Goal: Entertainment & Leisure: Consume media (video, audio)

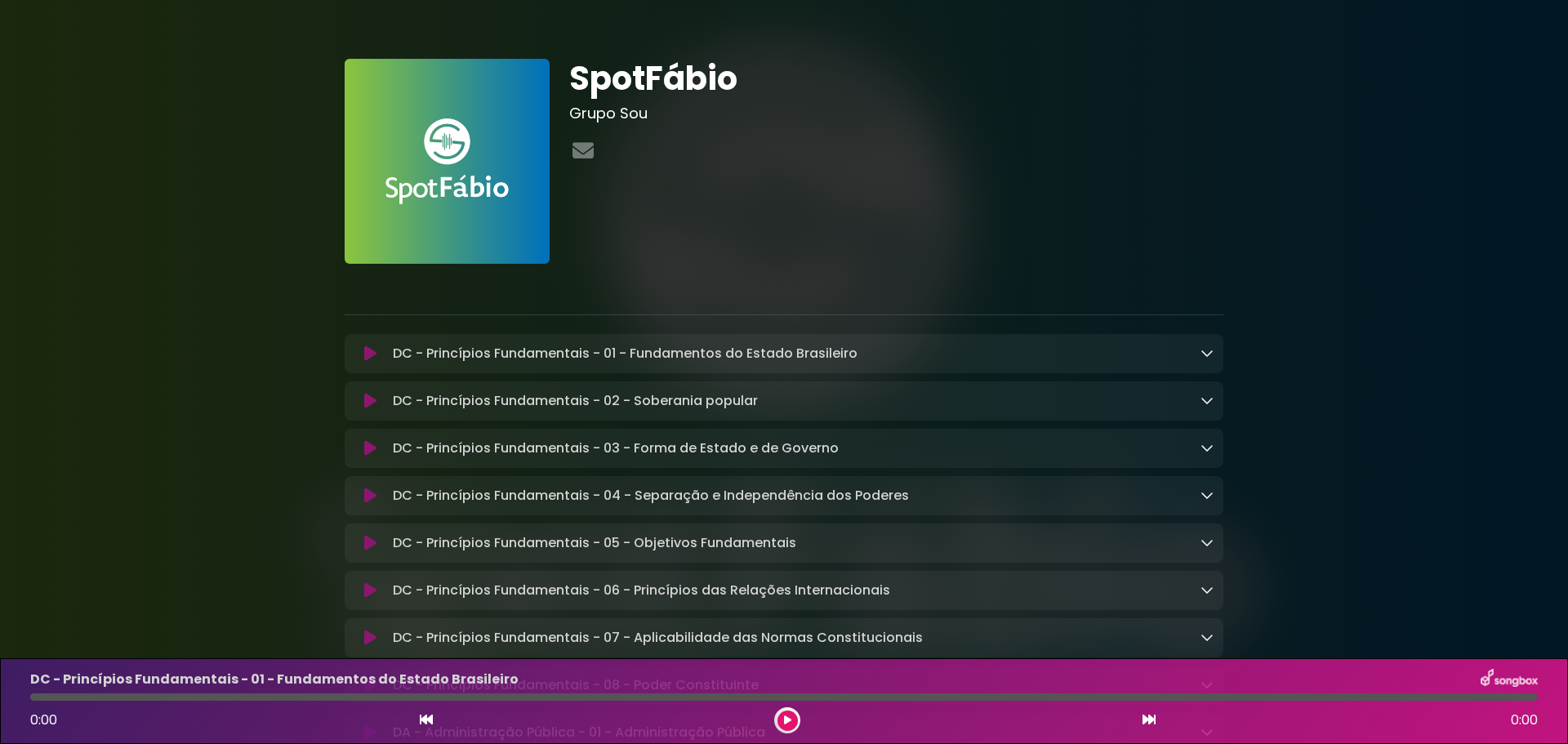
click at [787, 711] on button at bounding box center [788, 721] width 21 height 21
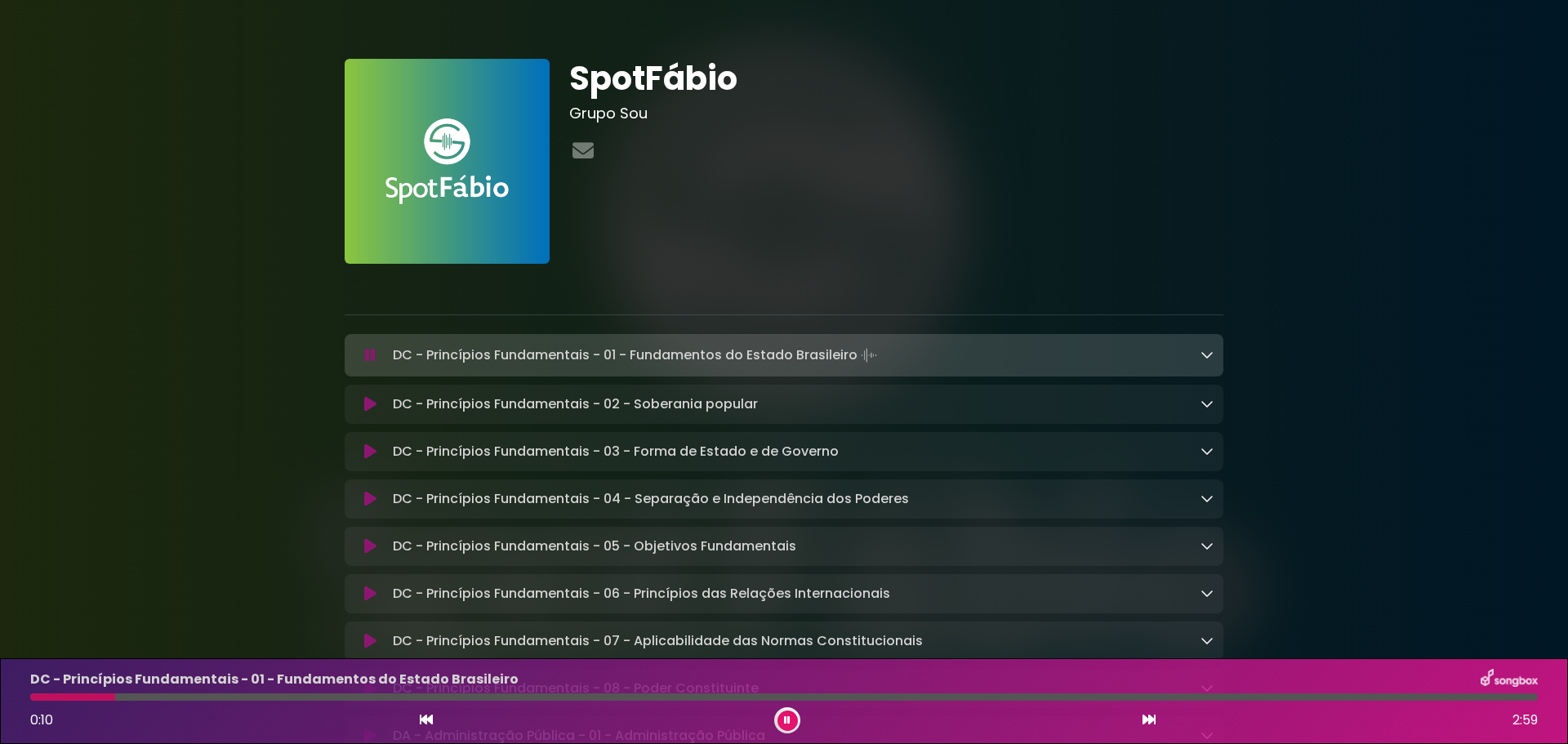
click at [785, 720] on icon at bounding box center [787, 720] width 7 height 10
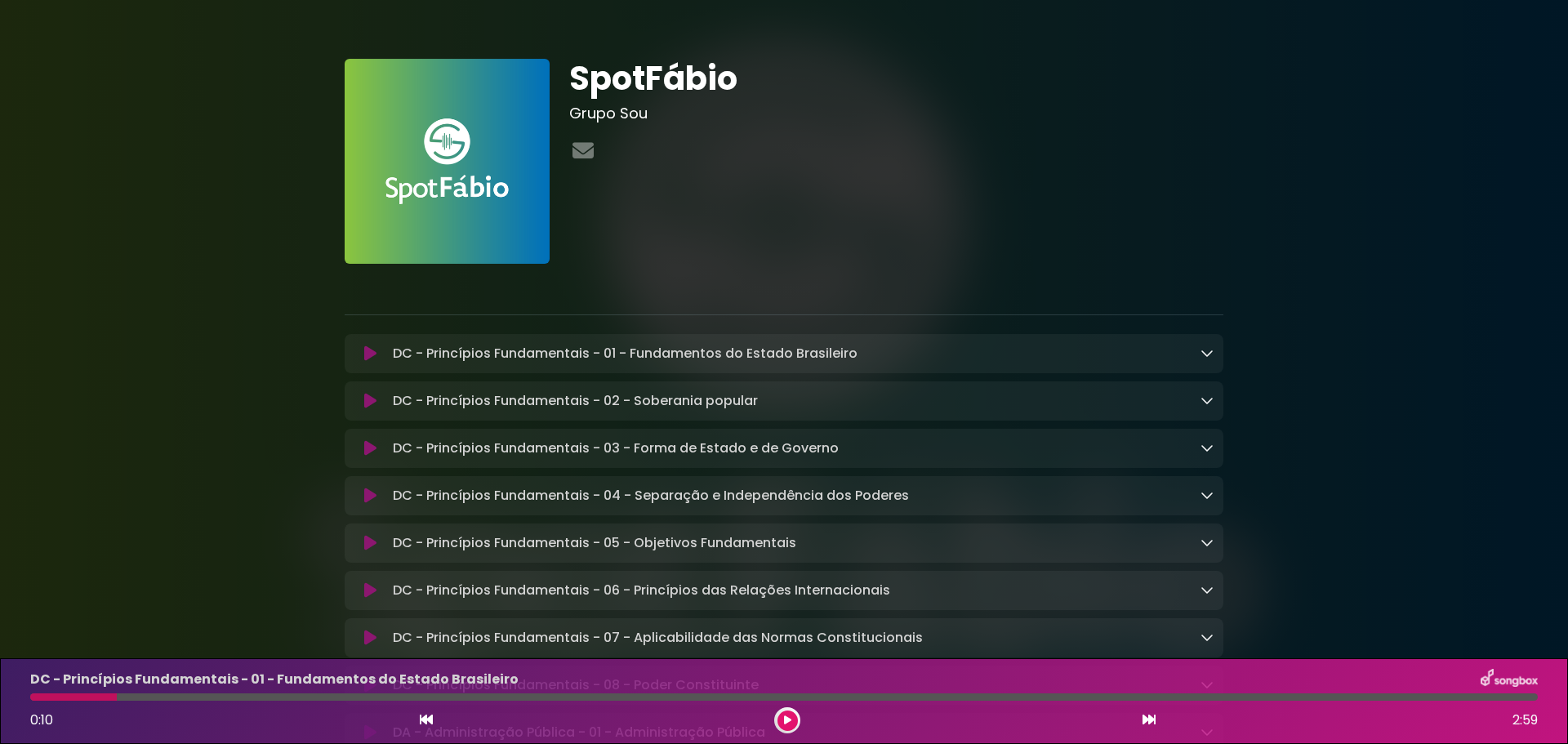
click at [785, 720] on icon at bounding box center [787, 720] width 7 height 10
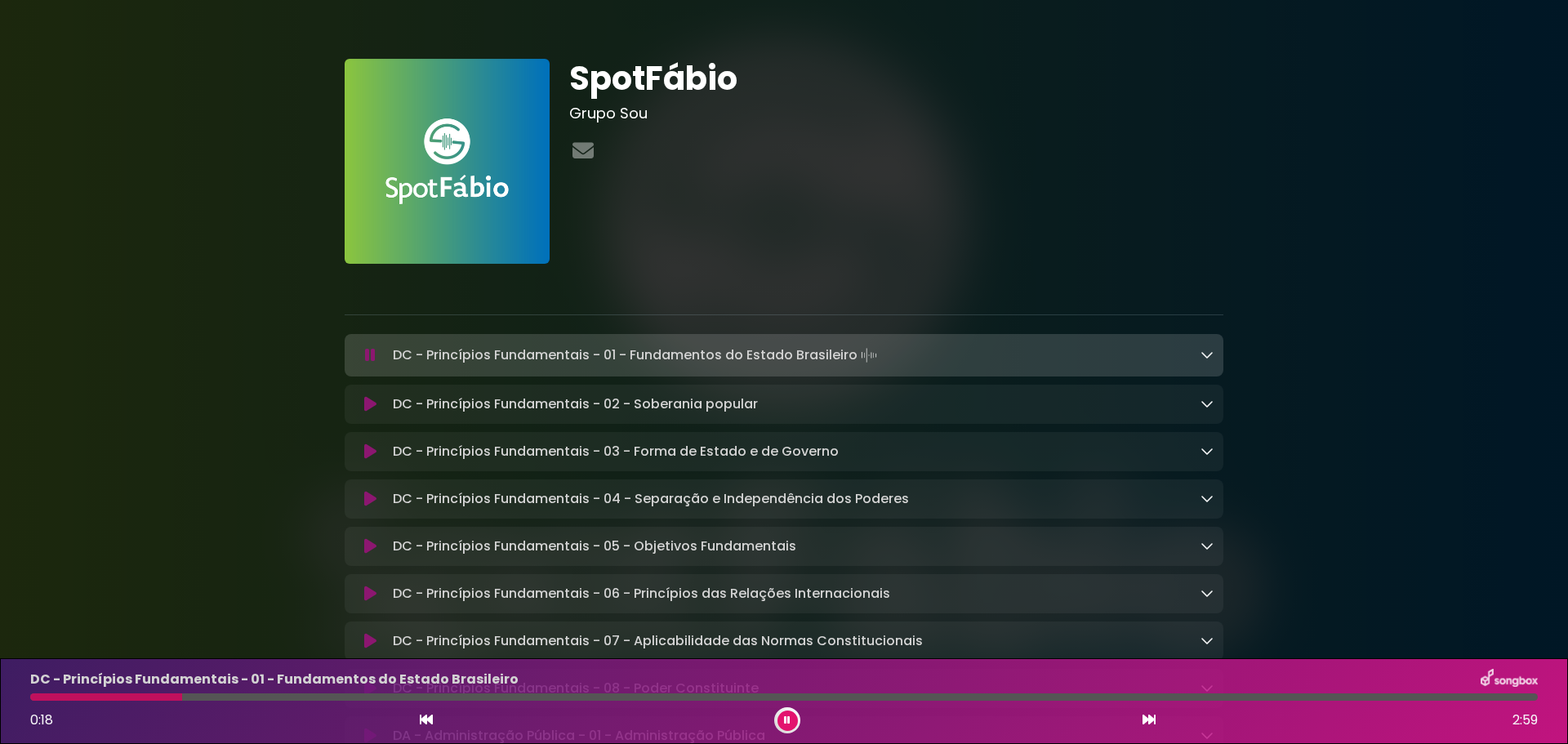
click at [823, 152] on div at bounding box center [897, 151] width 654 height 32
click at [781, 720] on button at bounding box center [788, 721] width 21 height 21
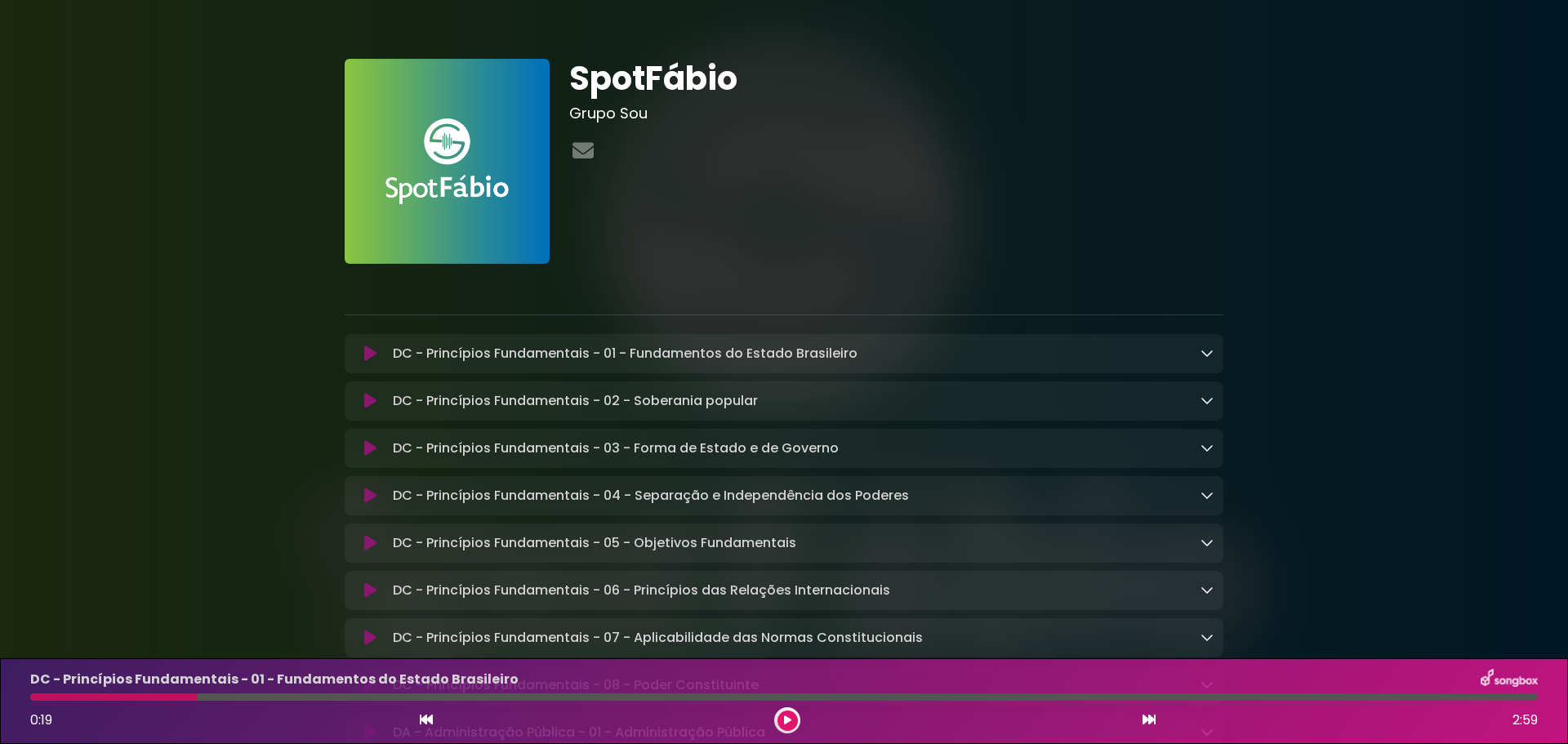
click at [882, 257] on div "SpotFábio Grupo Sou" at bounding box center [896, 161] width 674 height 205
click at [794, 711] on div at bounding box center [787, 721] width 26 height 26
click at [789, 720] on icon at bounding box center [787, 720] width 7 height 10
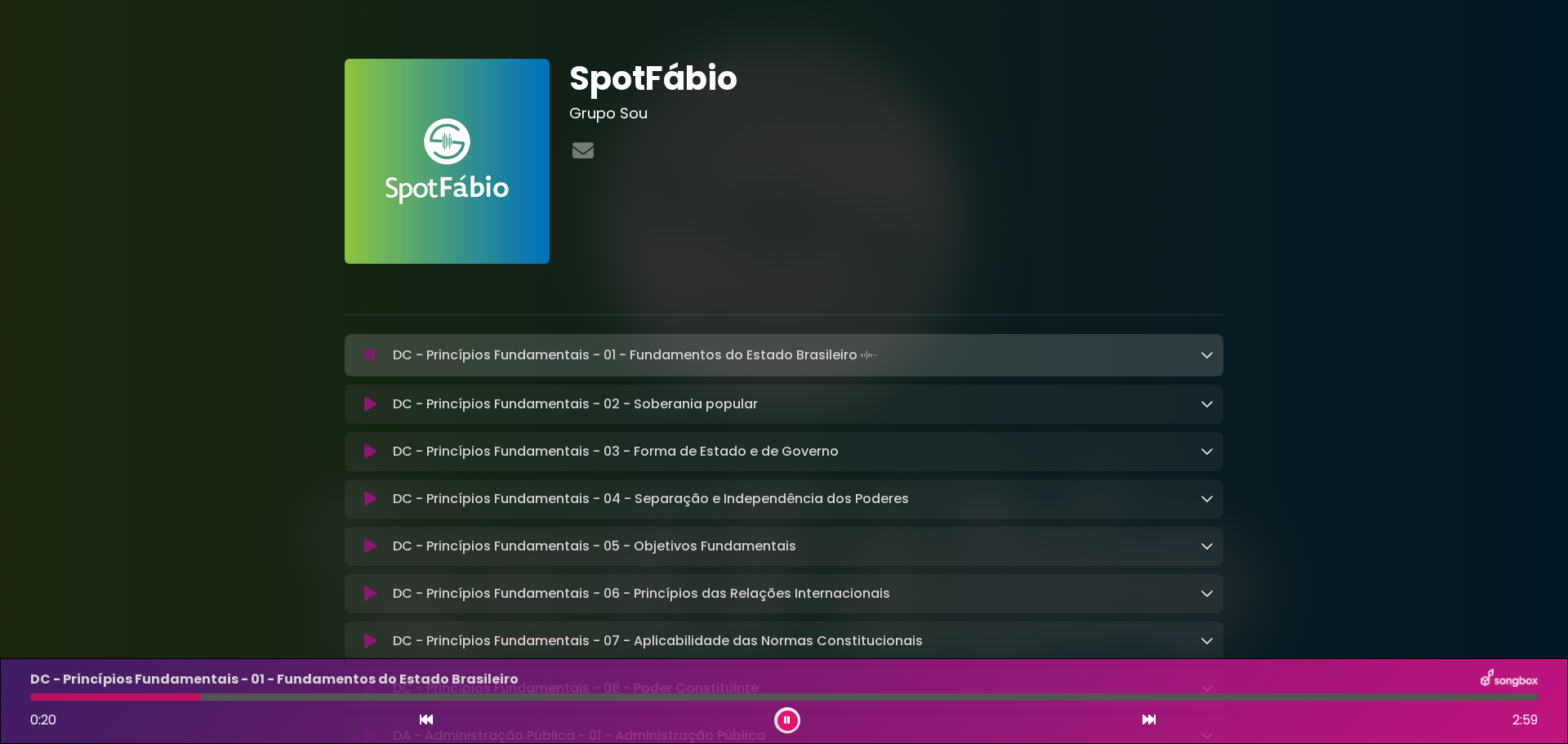
click at [792, 720] on button at bounding box center [788, 721] width 21 height 21
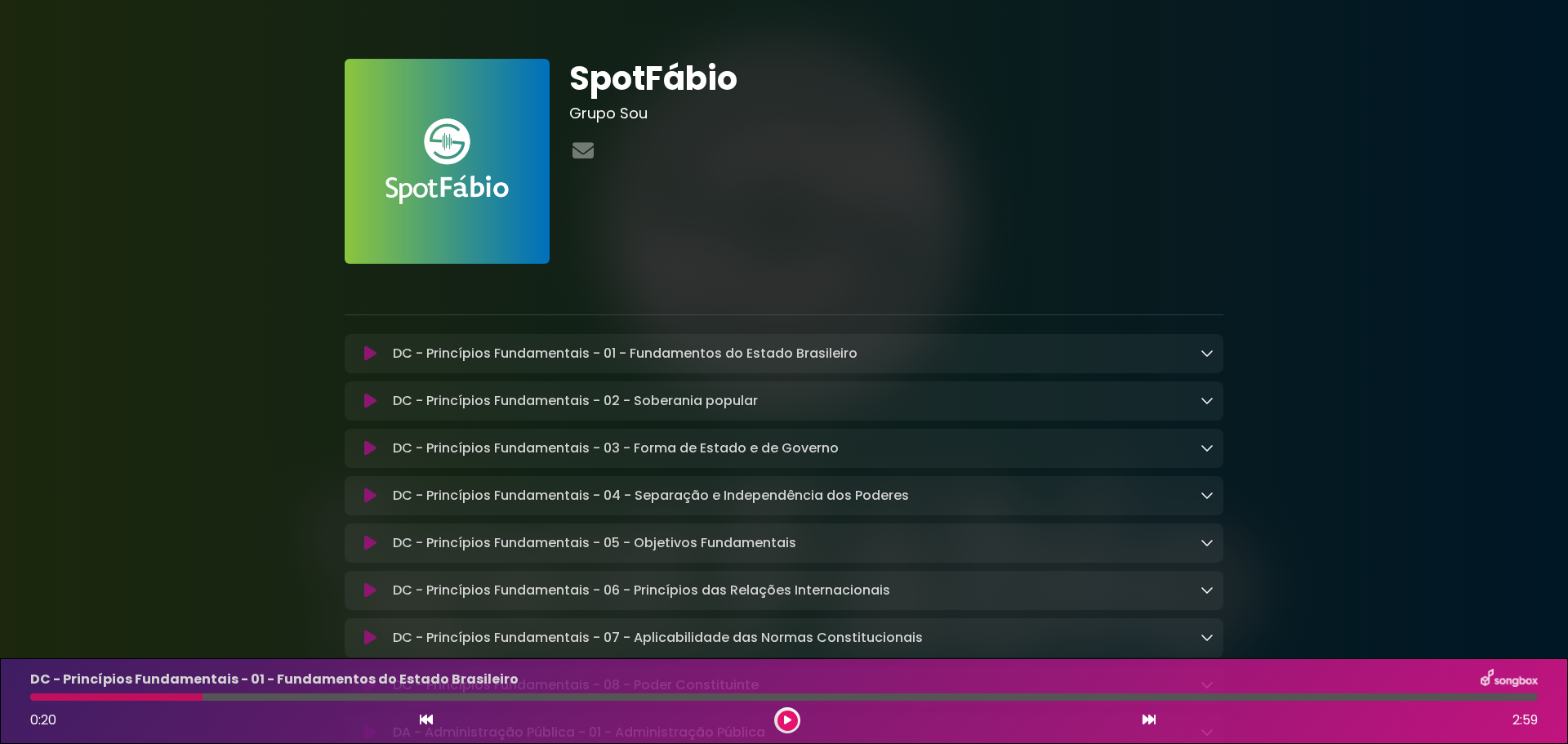
click at [756, 288] on p at bounding box center [784, 286] width 879 height 20
